Goal: Task Accomplishment & Management: Complete application form

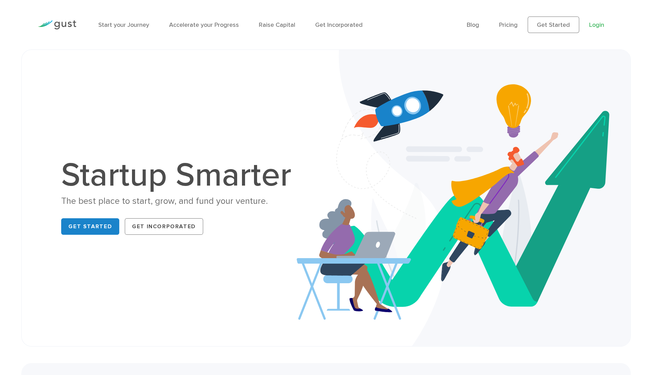
click at [599, 27] on link "Login" at bounding box center [596, 24] width 15 height 7
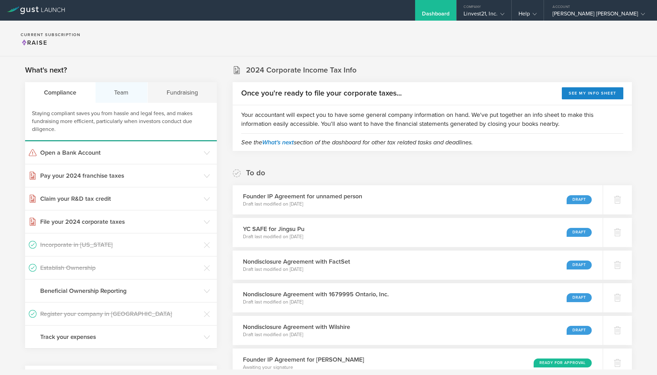
click at [116, 96] on div "Team" at bounding box center [122, 92] width 53 height 21
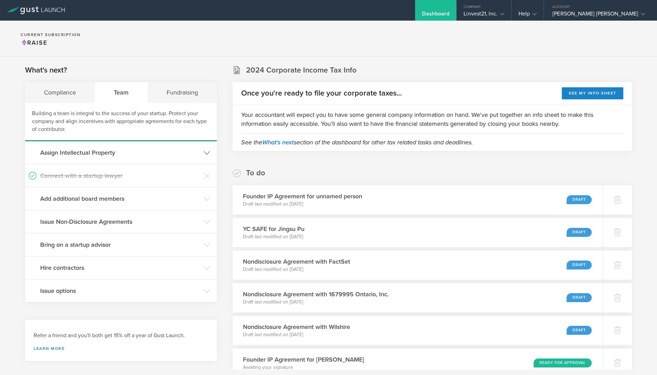
click at [106, 152] on h3 "Assign Intellectual Property" at bounding box center [120, 152] width 160 height 9
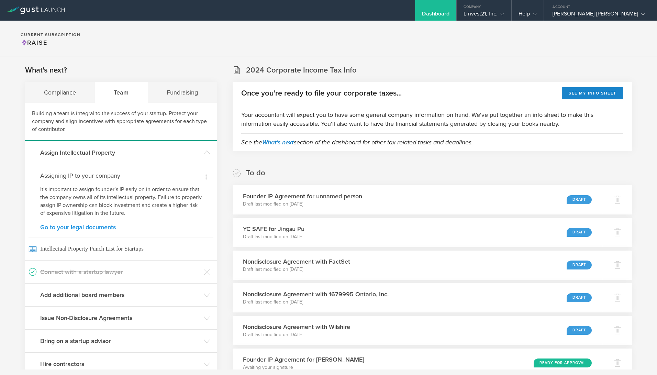
click at [101, 226] on link "Go to your legal documents" at bounding box center [120, 227] width 161 height 6
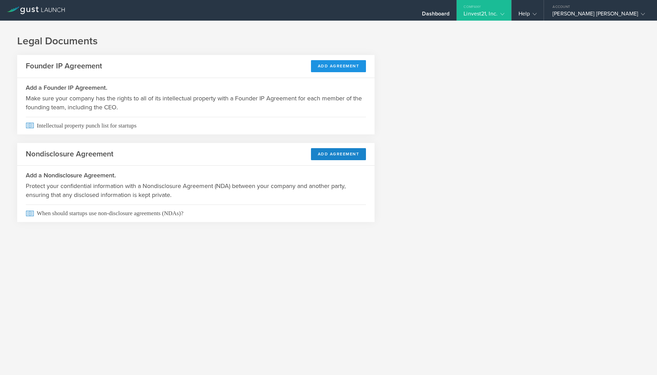
click at [347, 60] on header "Founder IP Agreement Add Agreement" at bounding box center [195, 66] width 357 height 23
click at [339, 68] on button "Add Agreement" at bounding box center [338, 66] width 55 height 12
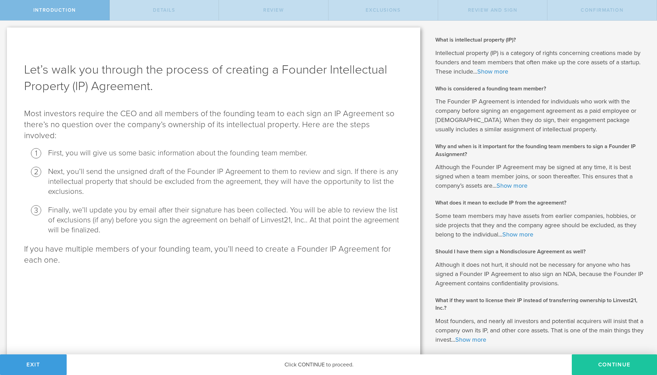
click at [603, 366] on button "Continue" at bounding box center [614, 364] width 85 height 21
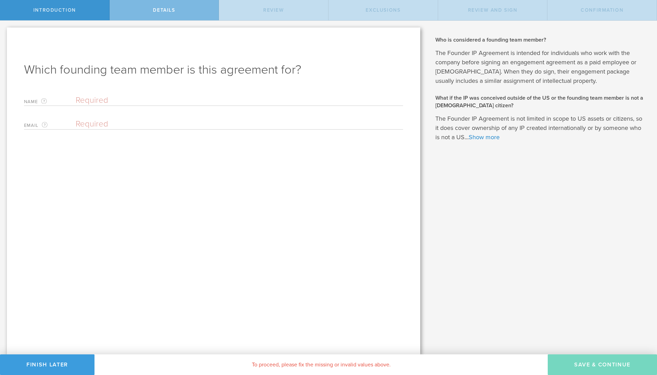
click at [128, 98] on input "text" at bounding box center [239, 100] width 327 height 10
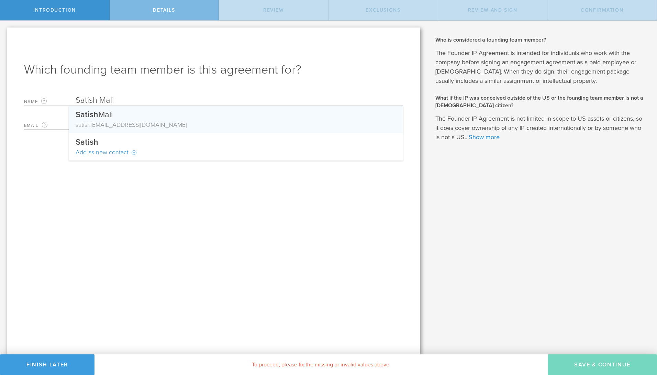
type input "Satish Mali"
click at [135, 126] on div "satish [EMAIL_ADDRESS][DOMAIN_NAME]" at bounding box center [236, 124] width 321 height 9
type input "[EMAIL_ADDRESS][DOMAIN_NAME]"
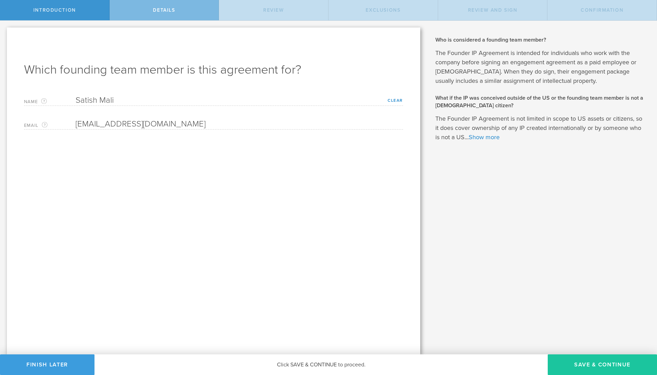
click at [617, 362] on button "Save & Continue" at bounding box center [602, 364] width 109 height 21
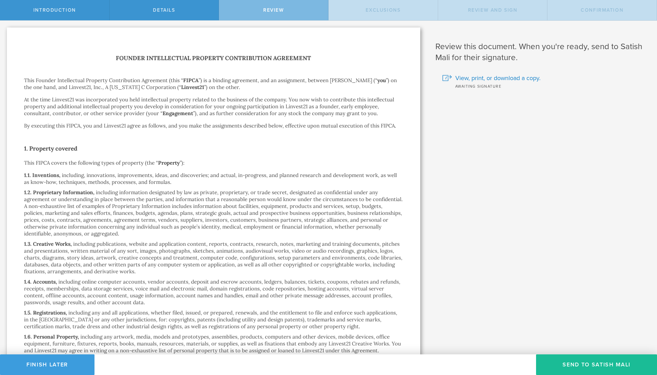
click at [617, 362] on button "Send To Satish Mali" at bounding box center [596, 364] width 121 height 21
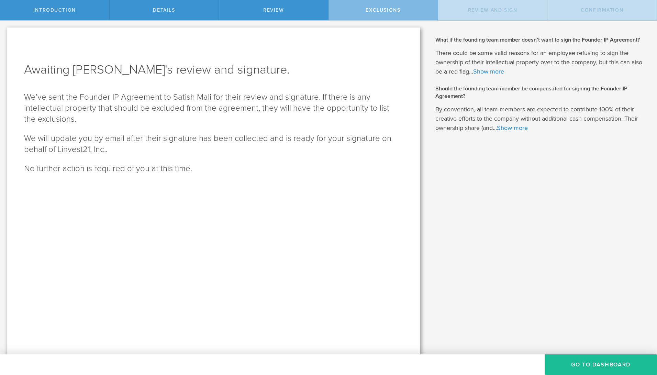
click at [617, 362] on button "Go To Dashboard" at bounding box center [601, 364] width 112 height 21
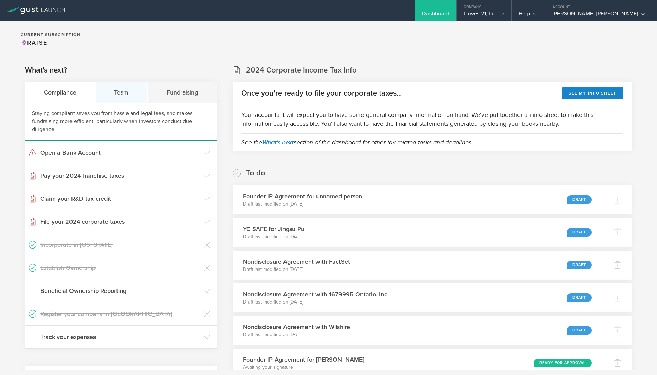
click at [113, 93] on div "Team" at bounding box center [122, 92] width 53 height 21
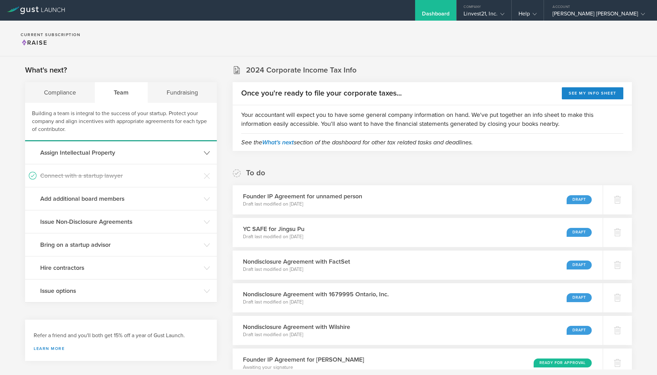
click at [98, 152] on h3 "Assign Intellectual Property" at bounding box center [120, 152] width 160 height 9
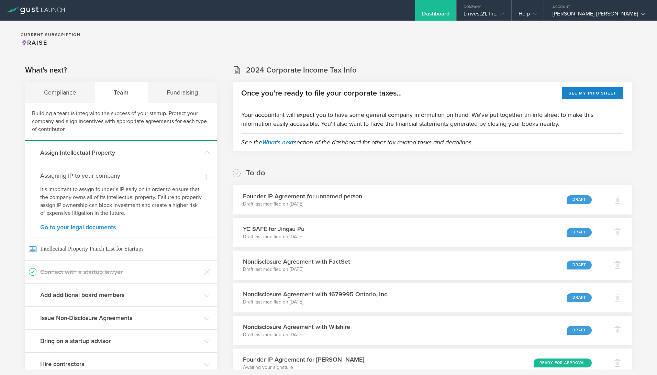
click at [87, 227] on link "Go to your legal documents" at bounding box center [120, 227] width 161 height 6
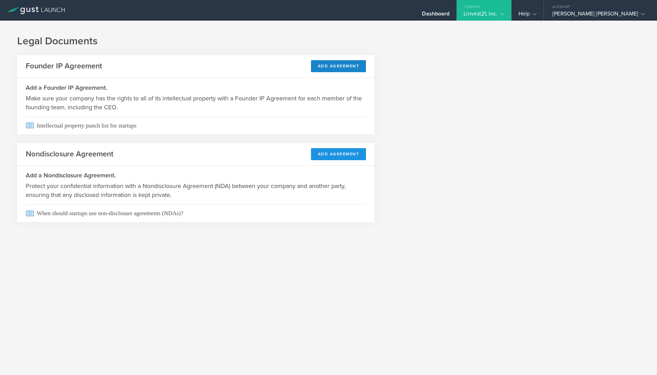
click at [328, 154] on button "Add Agreement" at bounding box center [338, 154] width 55 height 12
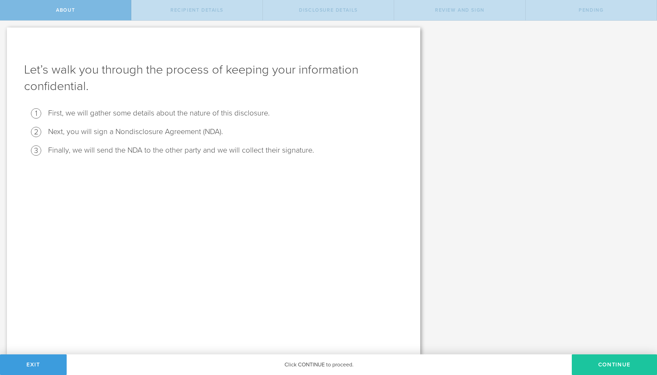
click at [596, 366] on button "Continue" at bounding box center [614, 364] width 85 height 21
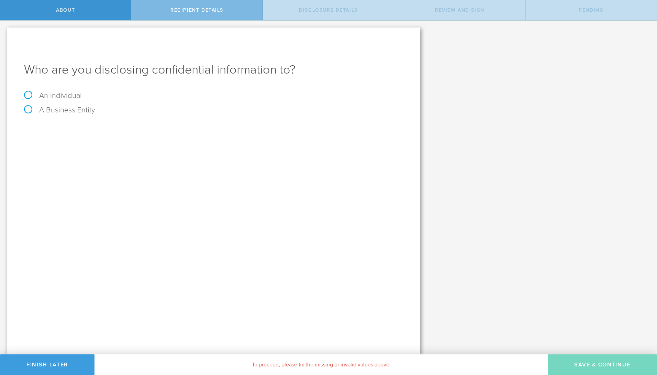
click at [59, 97] on label "An Individual" at bounding box center [53, 95] width 58 height 9
click at [4, 32] on input "An Individual" at bounding box center [2, 26] width 4 height 11
radio input "true"
click at [134, 134] on div "Name The first and last name of the person that you are disclosing confidential…" at bounding box center [213, 128] width 379 height 14
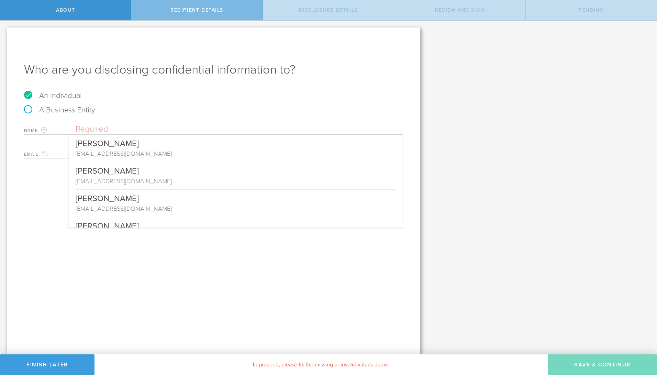
click at [134, 131] on input "text" at bounding box center [239, 129] width 327 height 10
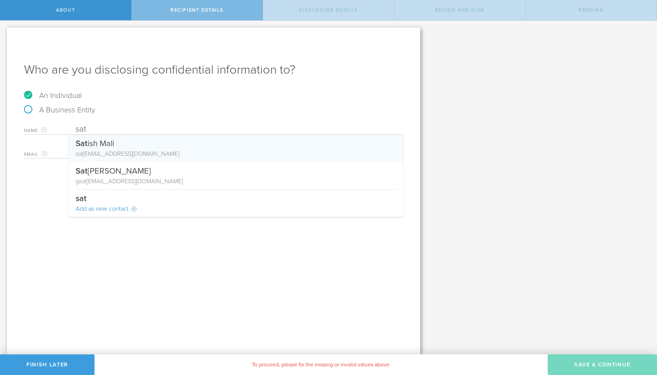
click at [137, 144] on div "Sat ish Mali" at bounding box center [236, 142] width 321 height 14
type input "Satish Mali"
type input "[EMAIL_ADDRESS][DOMAIN_NAME]"
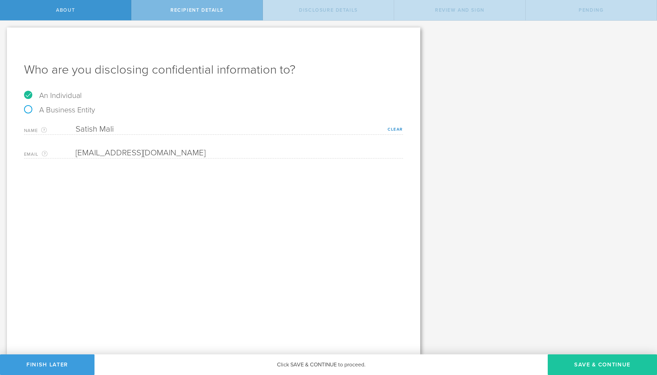
click at [604, 359] on button "Save & Continue" at bounding box center [602, 364] width 109 height 21
select select "string:5 years"
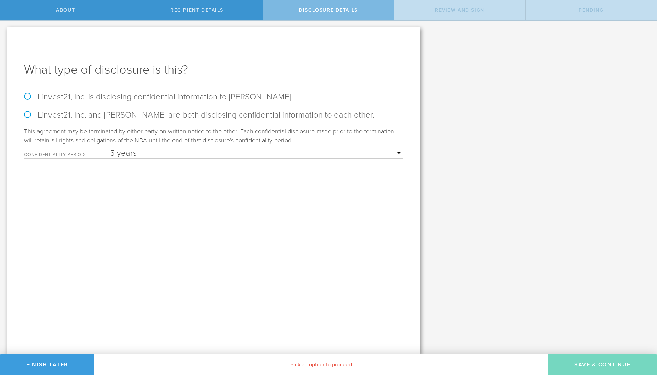
click at [194, 95] on label "Linvest21, Inc. is disclosing confidential information to Satish Mali." at bounding box center [213, 97] width 379 height 10
click at [4, 35] on input "Linvest21, Inc. is disclosing confidential information to Satish Mali." at bounding box center [2, 28] width 4 height 14
radio input "true"
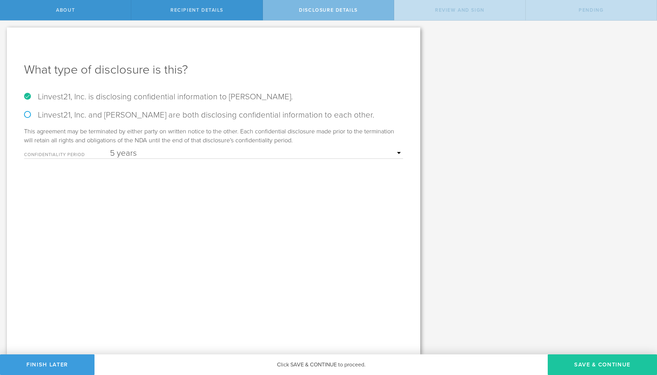
click at [605, 363] on button "Save & Continue" at bounding box center [602, 364] width 109 height 21
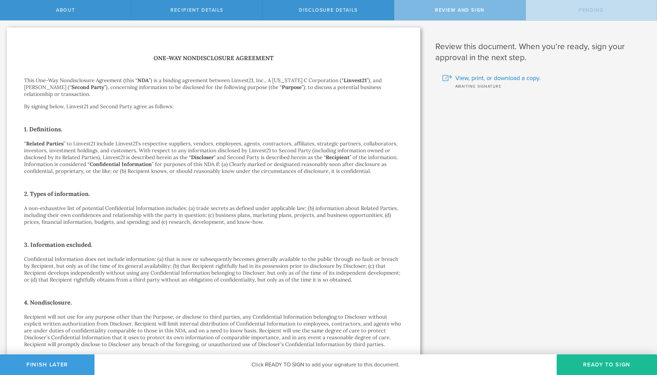
click at [605, 363] on button "Ready to Sign" at bounding box center [607, 364] width 100 height 21
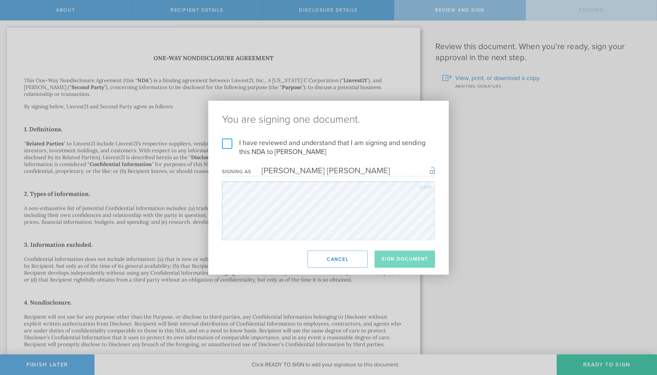
click at [239, 138] on label "I have reviewed and understand that I am signing and sending this NDA to Satish…" at bounding box center [328, 147] width 213 height 18
click at [0, 0] on input "I have reviewed and understand that I am signing and sending this NDA to Satish…" at bounding box center [0, 0] width 0 height 0
click at [402, 262] on button "Sign Document" at bounding box center [404, 258] width 60 height 17
